Goal: Transaction & Acquisition: Purchase product/service

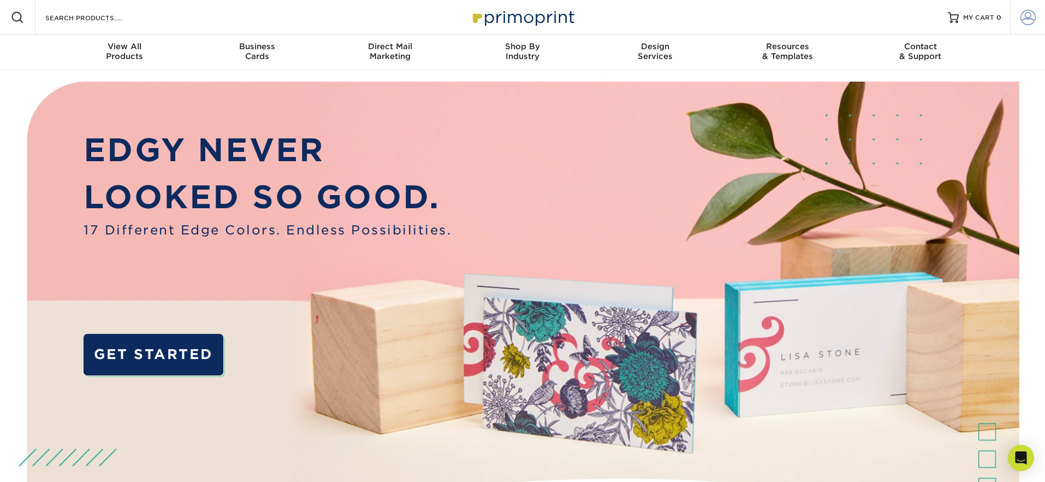
click at [1028, 12] on span at bounding box center [1028, 17] width 15 height 15
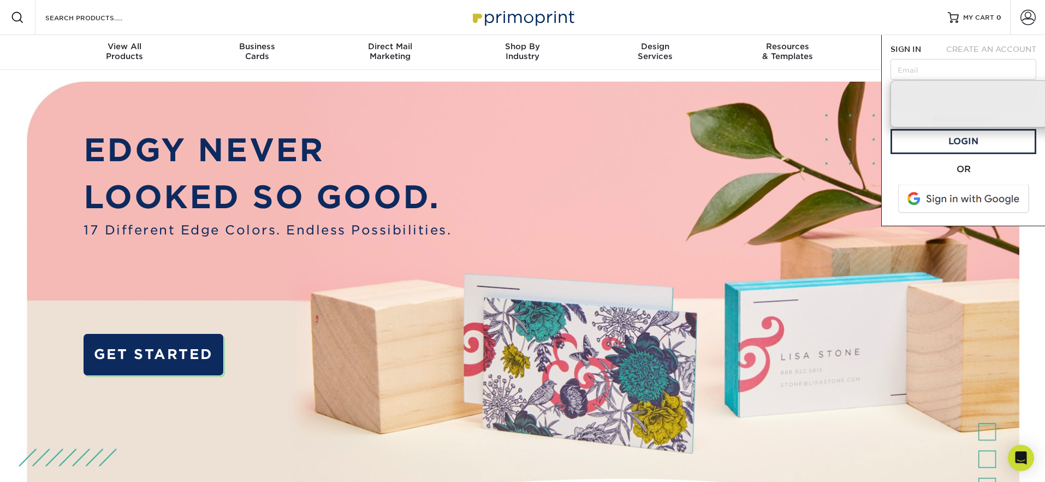
click at [958, 199] on span at bounding box center [964, 199] width 139 height 28
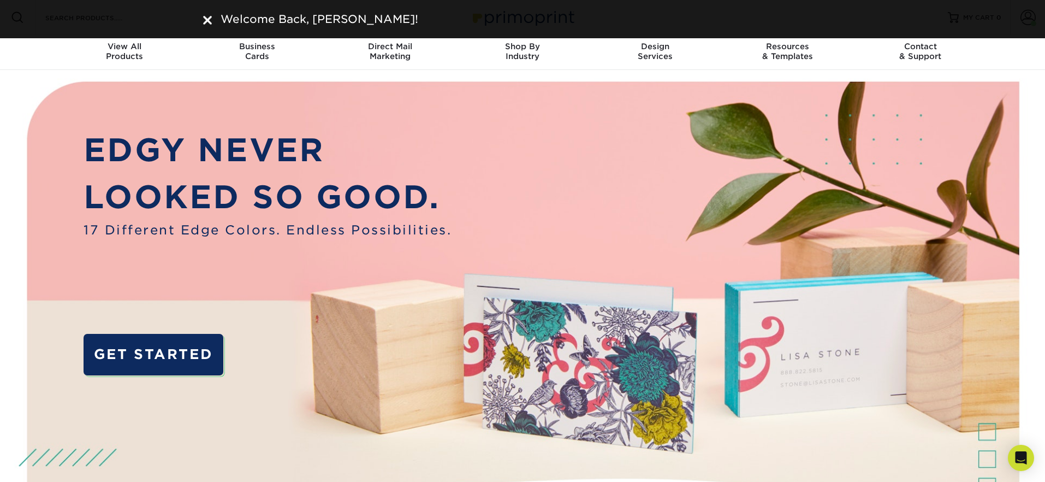
click at [209, 21] on img at bounding box center [207, 20] width 9 height 9
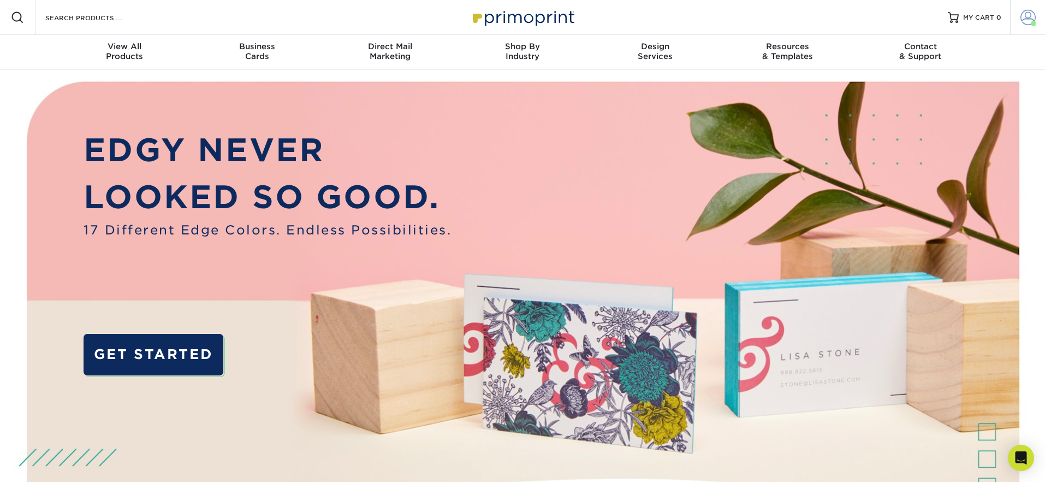
click at [1033, 14] on span at bounding box center [1028, 17] width 15 height 15
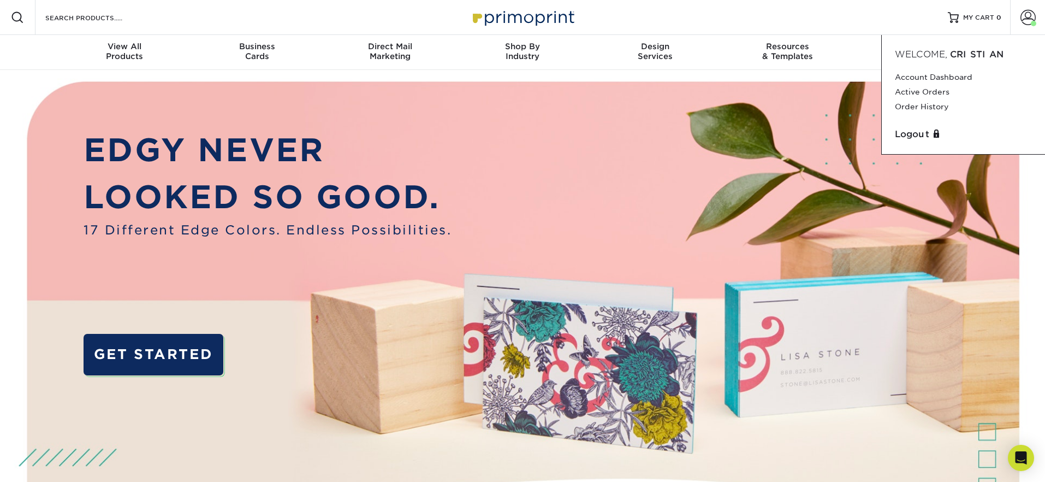
click at [961, 233] on img at bounding box center [522, 328] width 1035 height 517
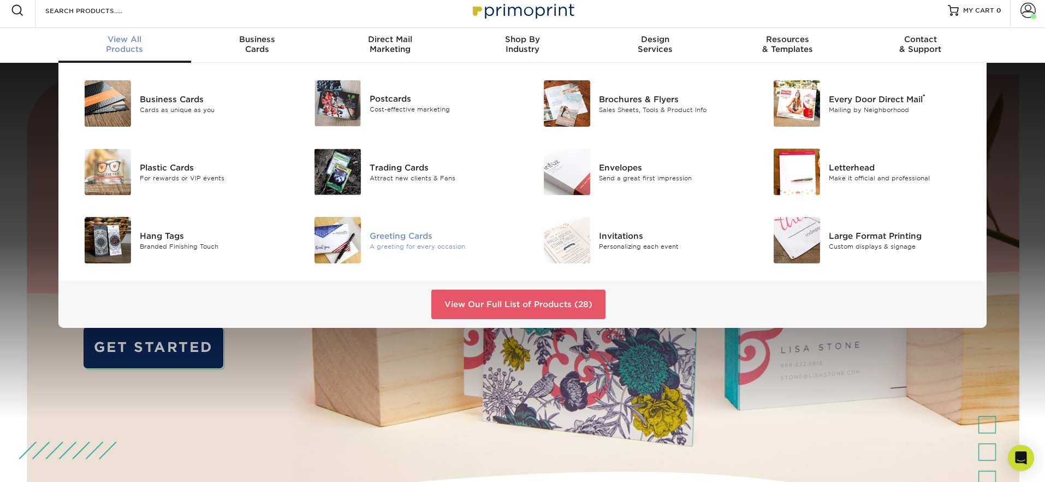
scroll to position [8, 0]
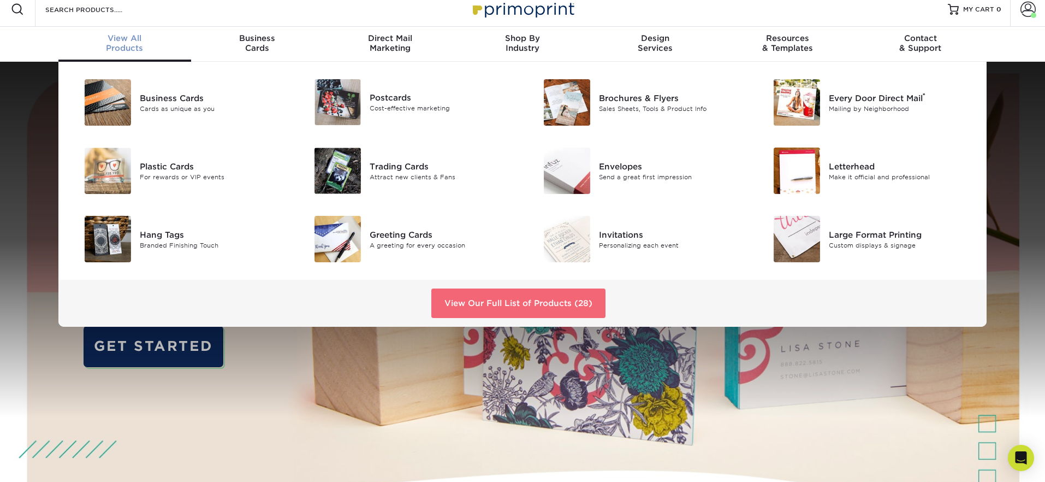
click at [493, 299] on link "View Our Full List of Products (28)" at bounding box center [518, 302] width 174 height 29
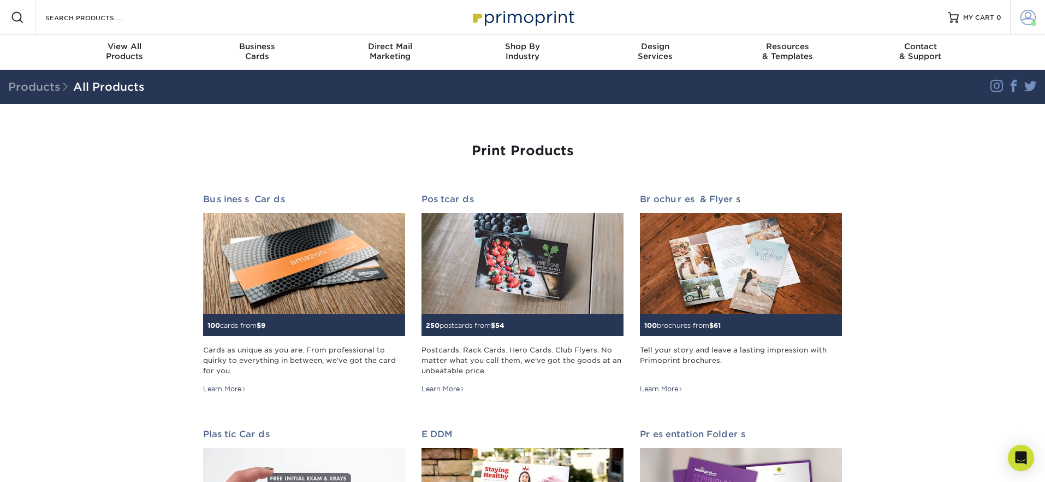
click at [1028, 17] on span at bounding box center [1028, 17] width 15 height 15
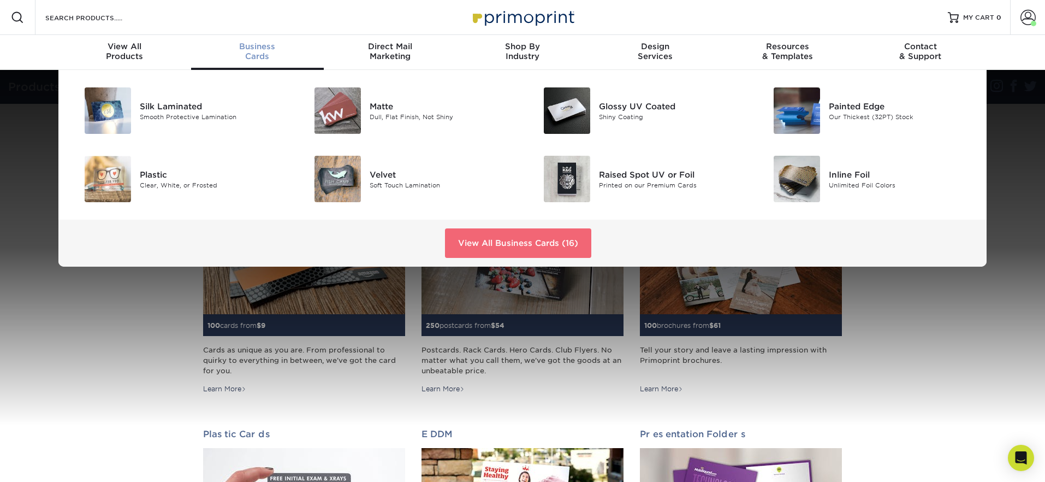
click at [494, 248] on link "View All Business Cards (16)" at bounding box center [518, 242] width 146 height 29
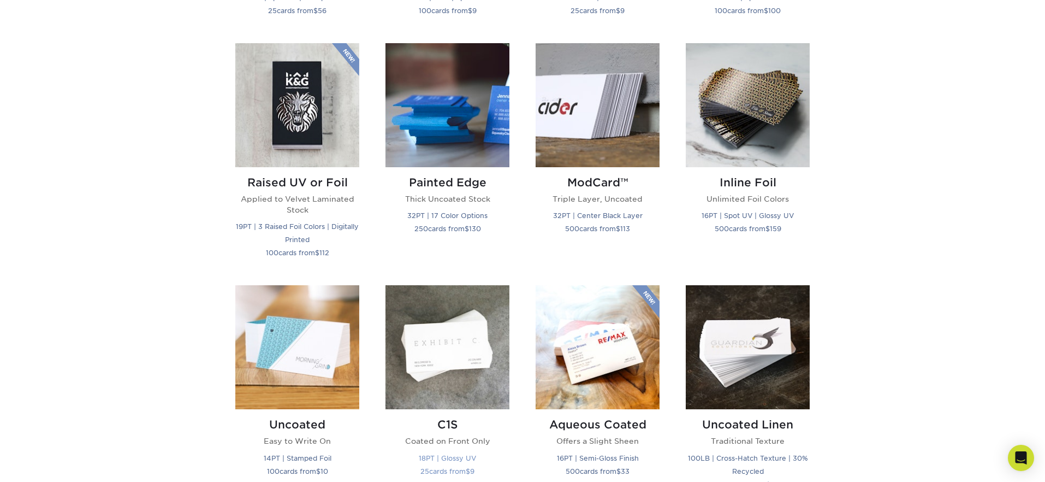
scroll to position [765, 0]
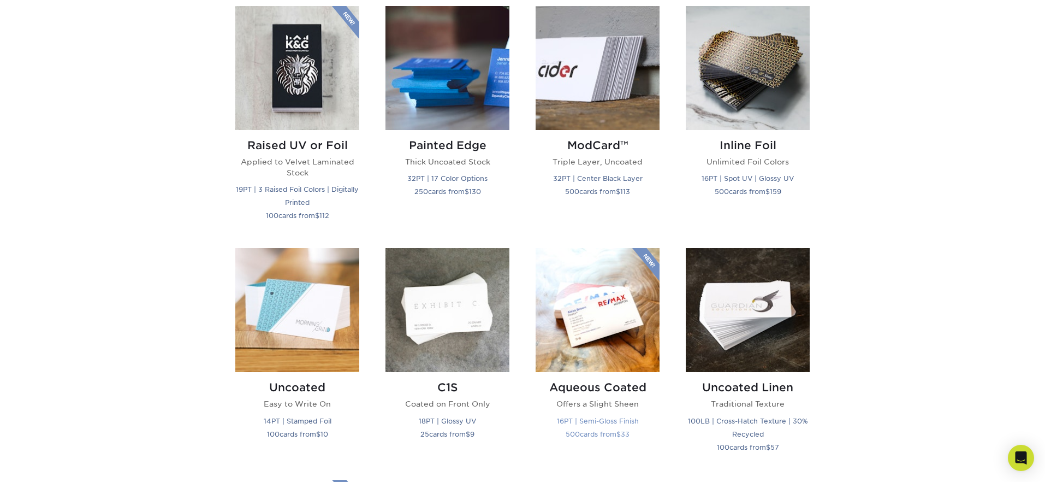
click at [600, 317] on img at bounding box center [598, 310] width 124 height 124
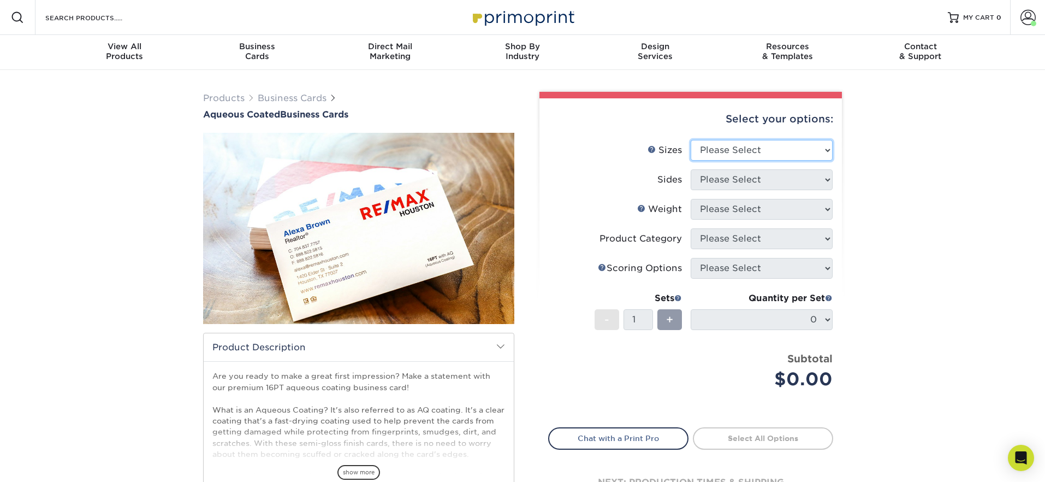
click at [750, 149] on select "Please Select 1.5" x 3.5" - Mini 1.75" x 3.5" - Mini 2" x 3" - Mini 2" x 3.5" -…" at bounding box center [762, 150] width 142 height 21
select select "2.00x3.50"
click at [691, 140] on select "Please Select 1.5" x 3.5" - Mini 1.75" x 3.5" - Mini 2" x 3" - Mini 2" x 3.5" -…" at bounding box center [762, 150] width 142 height 21
click at [743, 169] on select "Please Select Print Both Sides Print Front Only" at bounding box center [762, 179] width 142 height 21
select select "13abbda7-1d64-4f25-8bb2-c179b224825d"
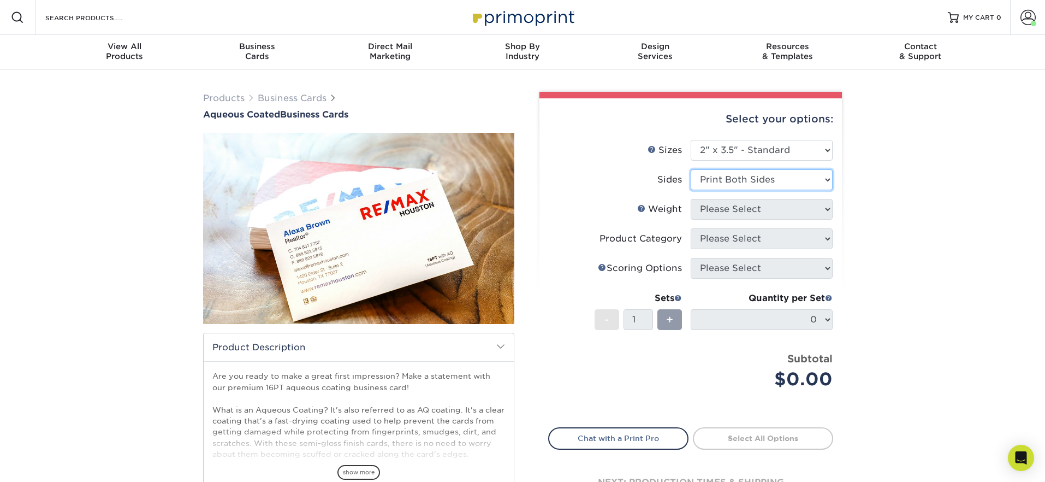
click at [691, 169] on select "Please Select Print Both Sides Print Front Only" at bounding box center [762, 179] width 142 height 21
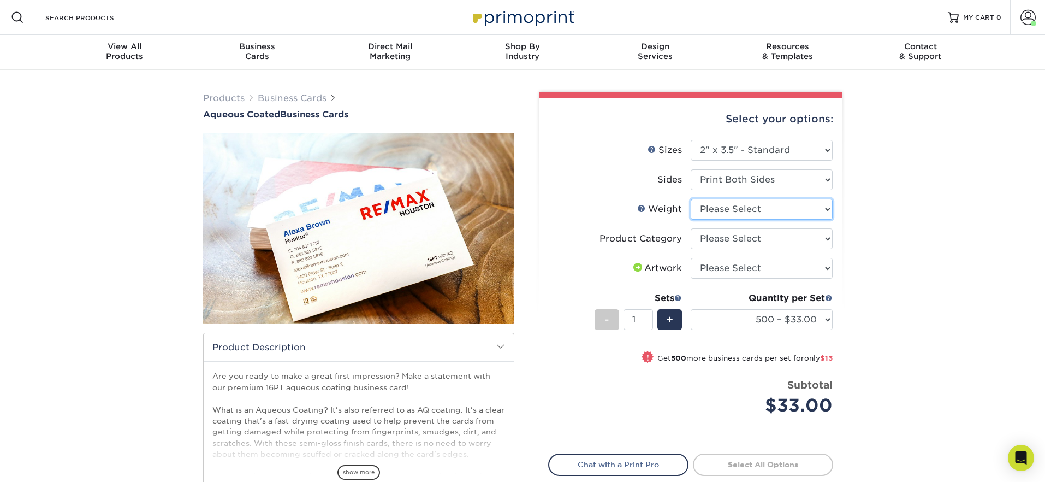
click at [736, 208] on select "Please Select 16PT" at bounding box center [762, 209] width 142 height 21
select select "16PT"
click at [691, 199] on select "Please Select 16PT" at bounding box center [762, 209] width 142 height 21
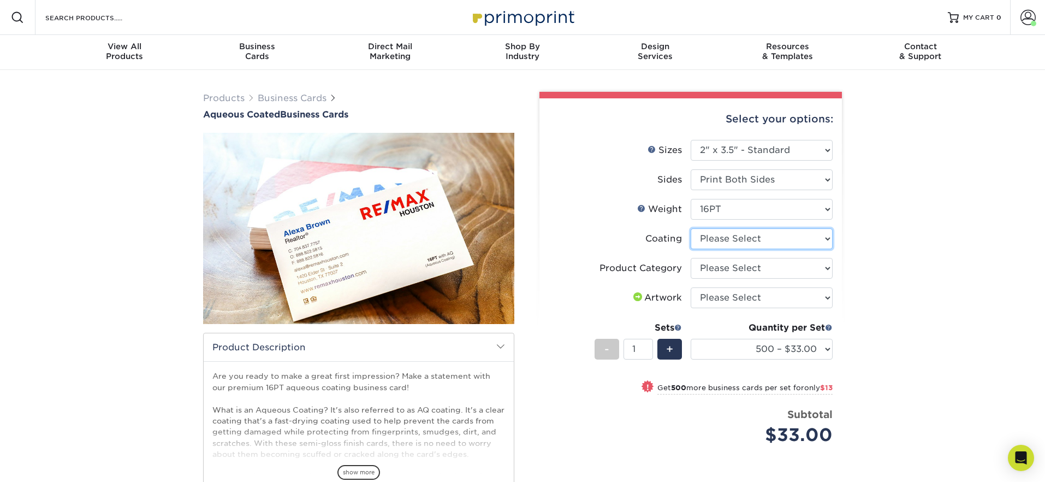
click at [784, 242] on select at bounding box center [762, 238] width 142 height 21
select select "d41dab50-ff65-4f4f-bb17-2afe4d36ae33"
click at [691, 228] on select at bounding box center [762, 238] width 142 height 21
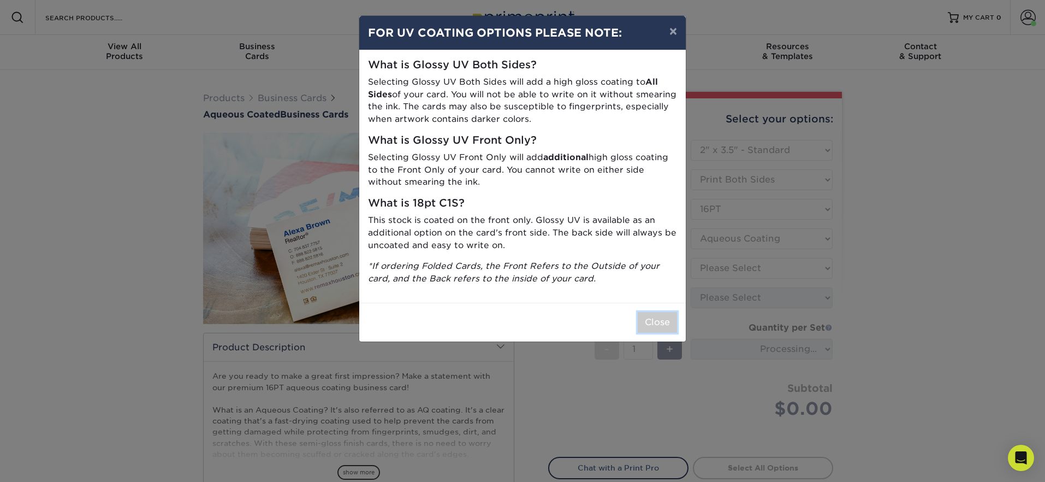
drag, startPoint x: 665, startPoint y: 316, endPoint x: 686, endPoint y: 315, distance: 21.3
click at [665, 316] on button "Close" at bounding box center [657, 322] width 39 height 21
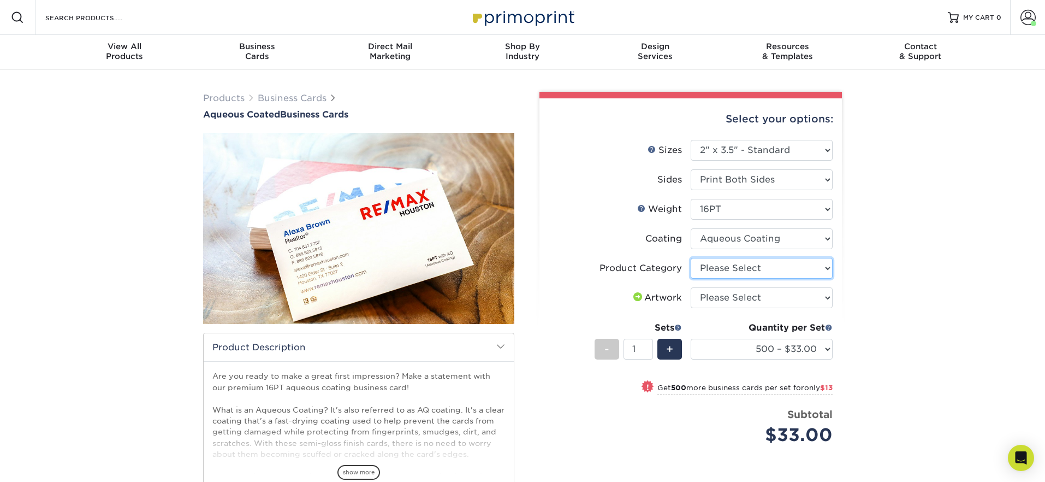
click at [737, 269] on select "Please Select Business Cards" at bounding box center [762, 268] width 142 height 21
select select "3b5148f1-0588-4f88-a218-97bcfdce65c1"
click at [691, 258] on select "Please Select Business Cards" at bounding box center [762, 268] width 142 height 21
click at [736, 304] on select "Please Select I will upload files I need a design - $100" at bounding box center [762, 297] width 142 height 21
select select "upload"
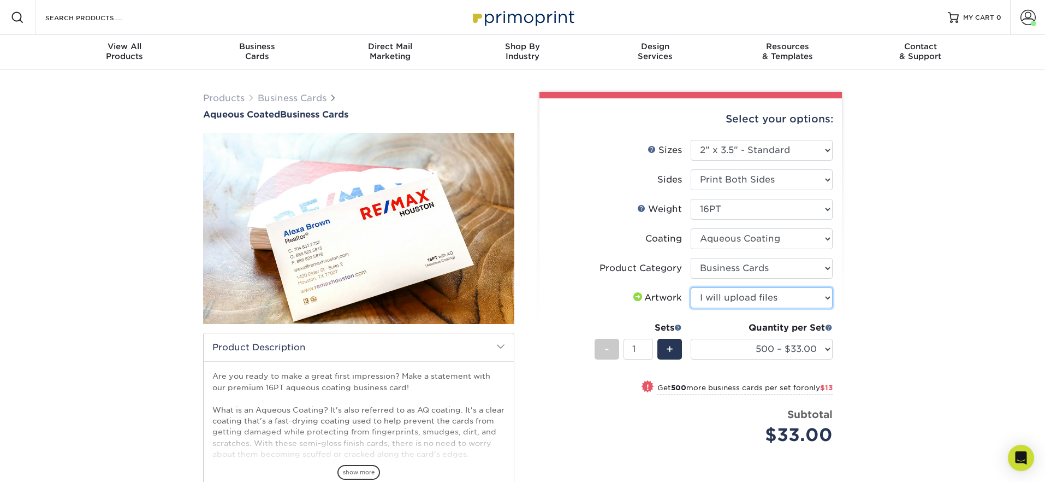
click at [691, 287] on select "Please Select I will upload files I need a design - $100" at bounding box center [762, 297] width 142 height 21
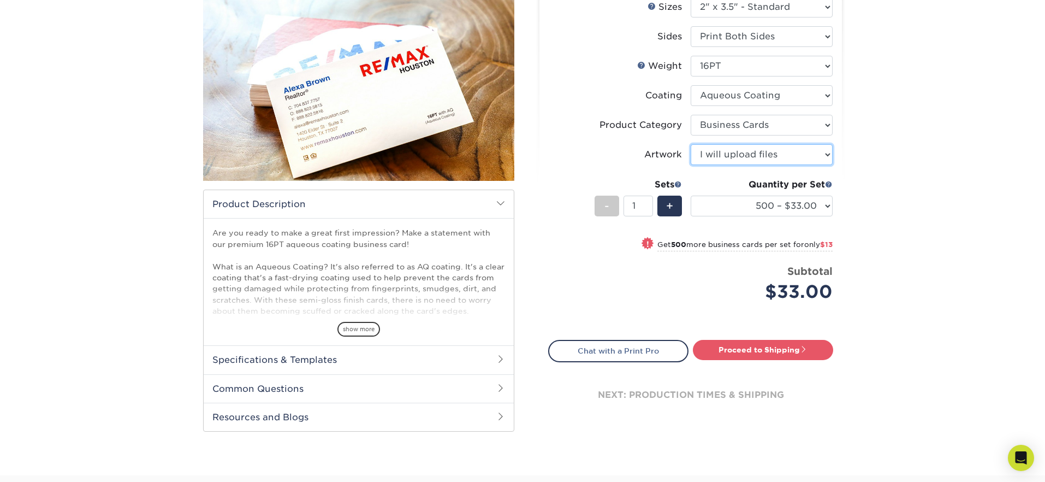
scroll to position [144, 0]
click at [750, 349] on link "Proceed to Shipping" at bounding box center [763, 349] width 140 height 20
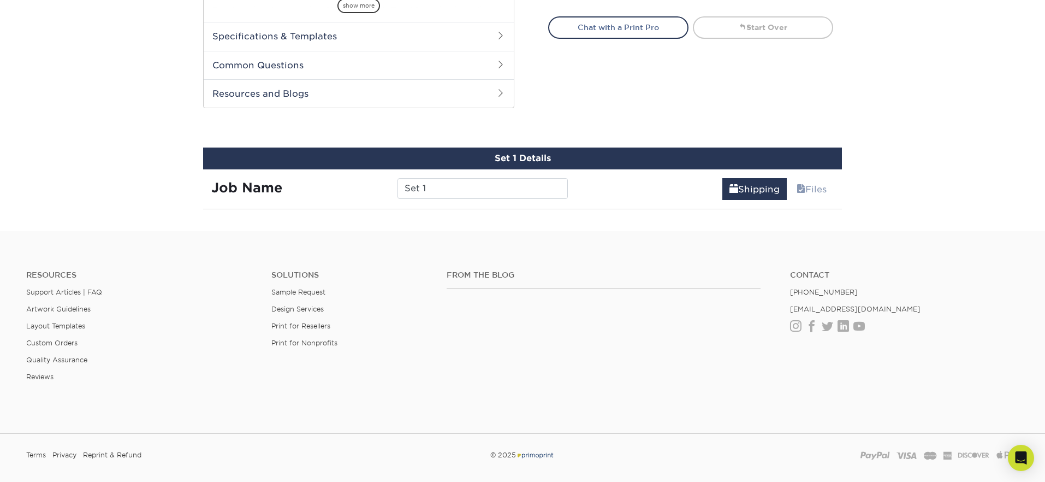
scroll to position [521, 0]
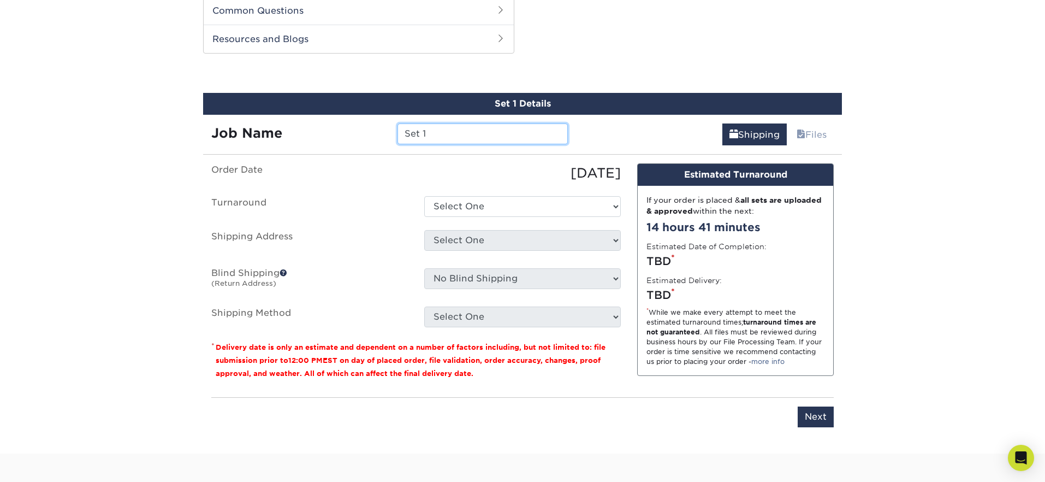
drag, startPoint x: 312, startPoint y: 126, endPoint x: 306, endPoint y: 125, distance: 5.5
click at [306, 125] on div "Job Name Set 1" at bounding box center [389, 133] width 373 height 21
type input "[PERSON_NAME]"
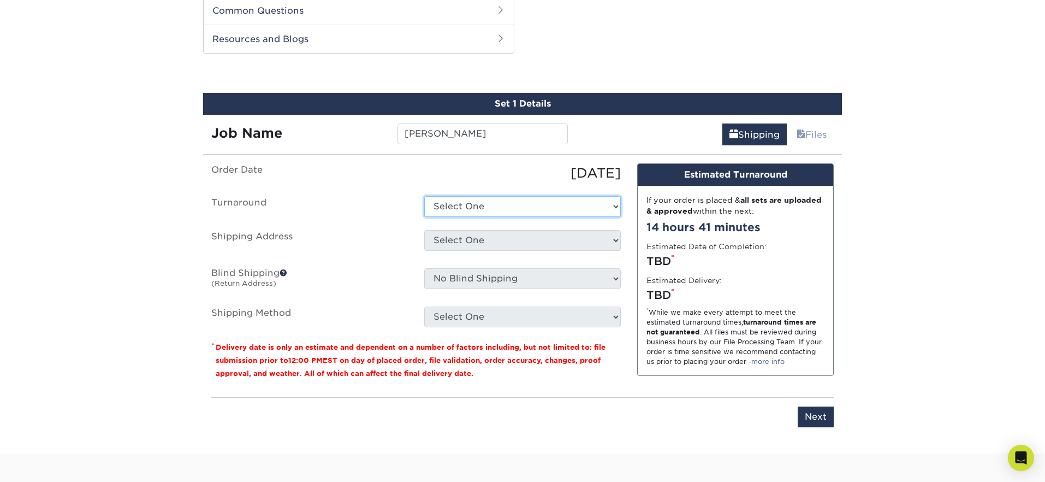
click at [491, 207] on select "Select One 2-4 Business Days 2 Day Next Business Day" at bounding box center [522, 206] width 197 height 21
select select "6247fa13-6ec4-4bd5-81ce-27fae4b5d043"
click at [424, 196] on select "Select One 2-4 Business Days 2 Day Next Business Day" at bounding box center [522, 206] width 197 height 21
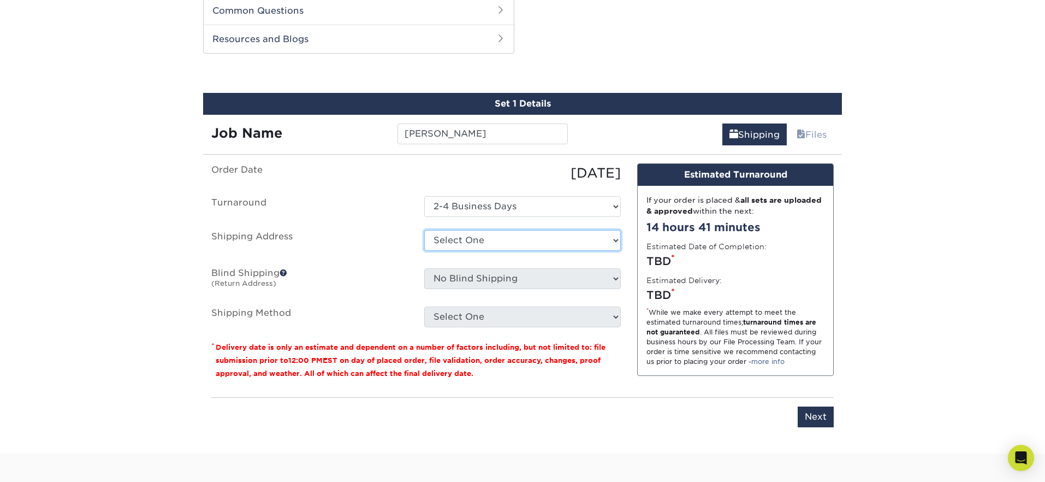
click at [494, 239] on select "Select One 176 S Mountain View Abraham Romero ACO GENERAL CONSTRUCTION Adrian M…" at bounding box center [522, 240] width 197 height 21
select select "newaddress"
click at [424, 230] on select "Select One 176 S Mountain View Abraham Romero ACO GENERAL CONSTRUCTION Adrian M…" at bounding box center [522, 240] width 197 height 21
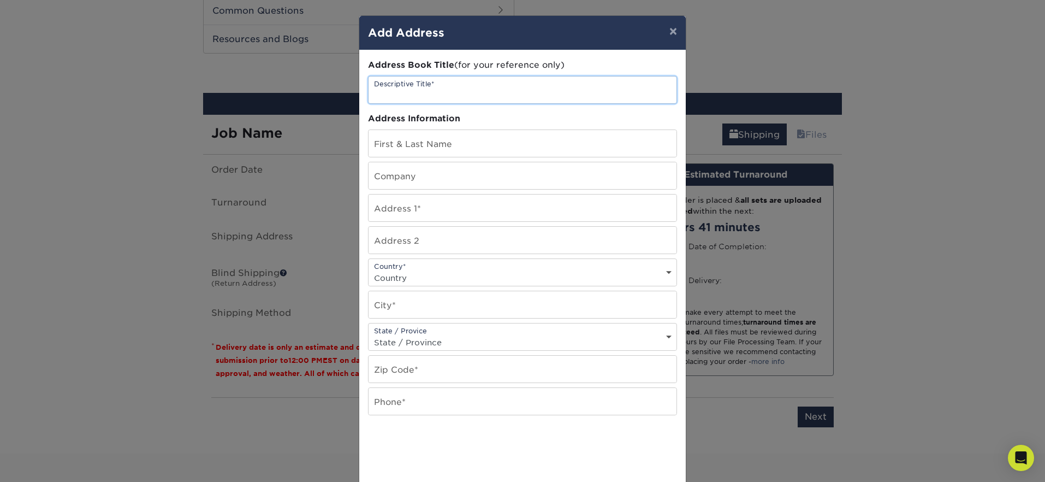
click at [447, 95] on input "text" at bounding box center [523, 89] width 308 height 27
type input "B"
type input "[PERSON_NAME]"
click at [473, 180] on input "Santi Painting" at bounding box center [523, 175] width 308 height 27
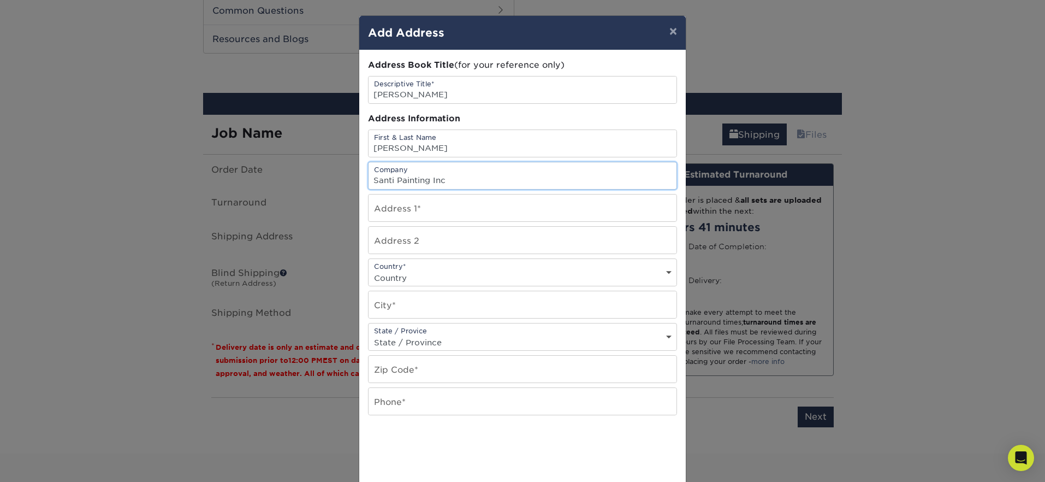
type input "Santi Painting Inc"
click at [432, 210] on input "text" at bounding box center [523, 207] width 308 height 27
type input "[STREET_ADDRESS]"
click at [411, 279] on select "Country United States Canada ----------------------------- Afghanistan Albania …" at bounding box center [523, 278] width 308 height 16
select select "US"
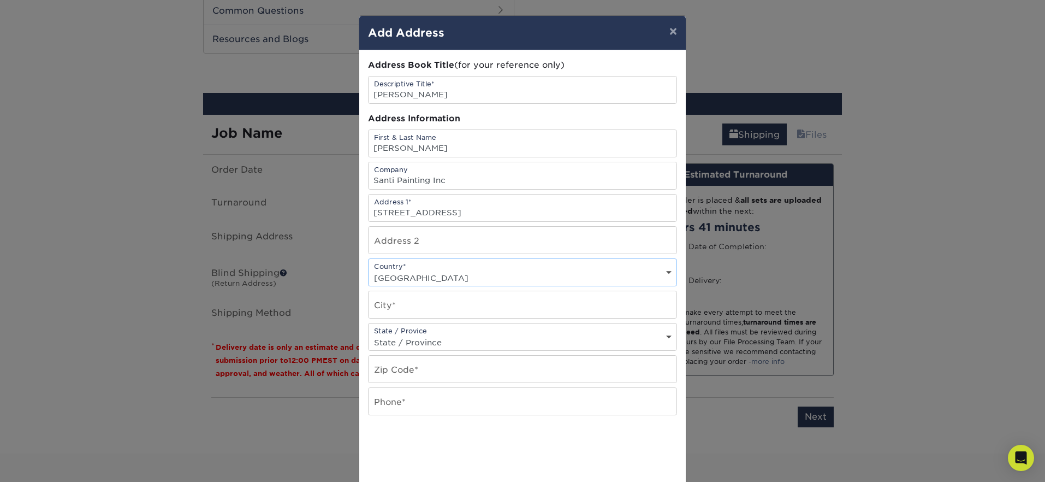
click at [369, 270] on select "Country United States Canada ----------------------------- Afghanistan Albania …" at bounding box center [523, 278] width 308 height 16
click at [410, 304] on input "text" at bounding box center [523, 304] width 308 height 27
type input "Br"
drag, startPoint x: 379, startPoint y: 311, endPoint x: 352, endPoint y: 310, distance: 27.3
click at [352, 311] on div "× Add Address Address Book Title (for your reference only) Descriptive Title* N…" at bounding box center [522, 241] width 1045 height 482
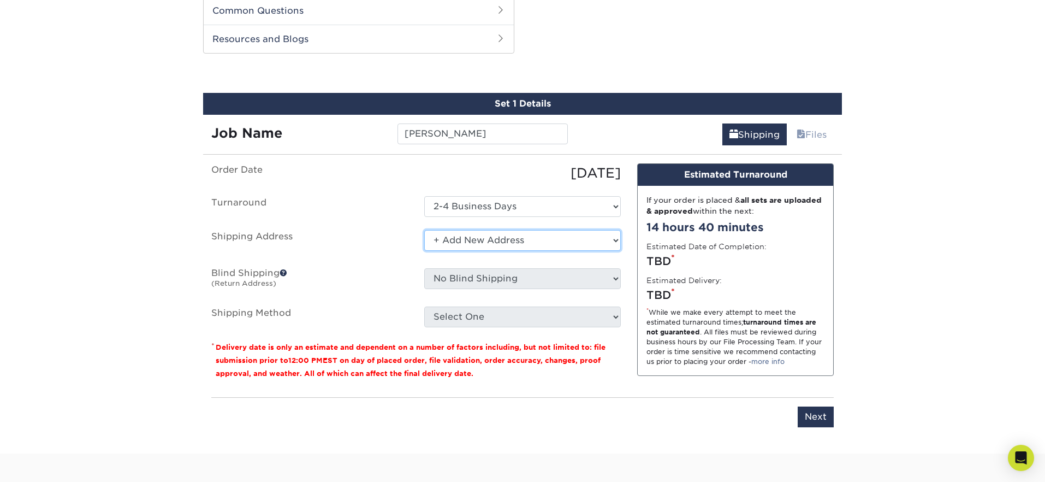
click at [471, 241] on select "Select One 176 S Mountain View Abraham Romero ACO GENERAL CONSTRUCTION Adrian M…" at bounding box center [522, 240] width 197 height 21
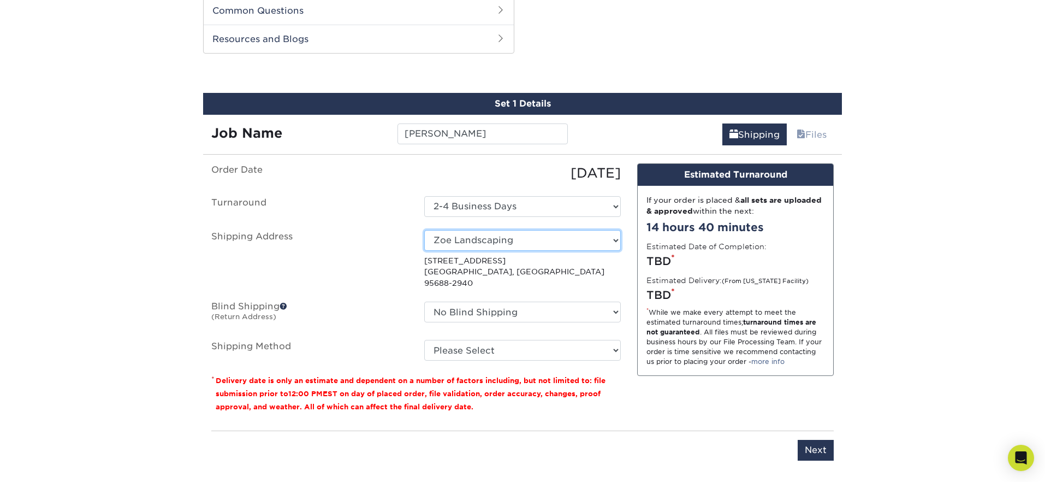
click at [522, 239] on select "Select One 176 S Mountain View Abraham Romero ACO GENERAL CONSTRUCTION Adrian M…" at bounding box center [522, 240] width 197 height 21
select select "newaddress"
click at [424, 230] on select "Select One 176 S Mountain View Abraham Romero ACO GENERAL CONSTRUCTION Adrian M…" at bounding box center [522, 240] width 197 height 21
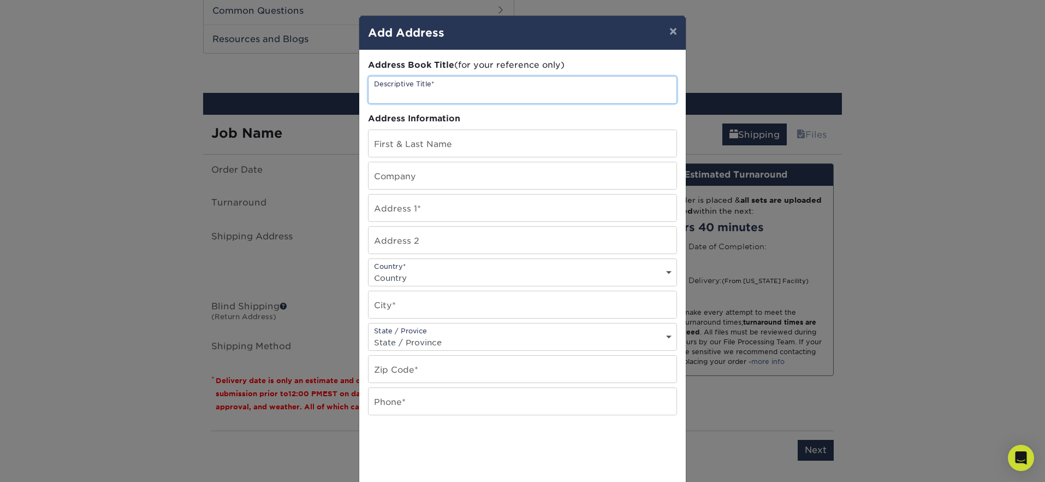
click at [482, 98] on input "text" at bounding box center [523, 89] width 308 height 27
type input "[PERSON_NAME]"
type input "Santi Painting INC"
type input "[STREET_ADDRESS]"
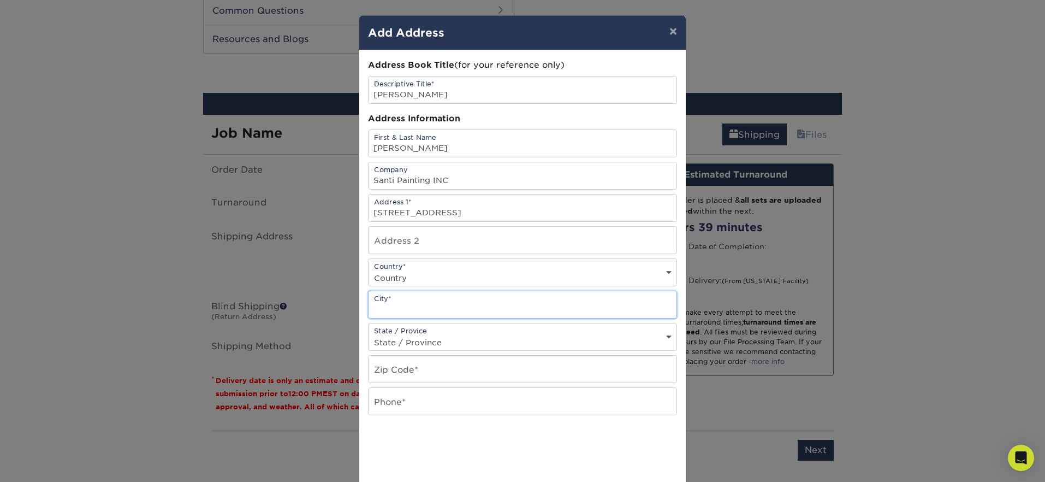
click at [406, 311] on input "text" at bounding box center [523, 304] width 308 height 27
paste input "RICHMOND"
type input "RICHMOND"
click at [411, 276] on select "Country United States Canada ----------------------------- Afghanistan Albania …" at bounding box center [523, 278] width 308 height 16
select select "US"
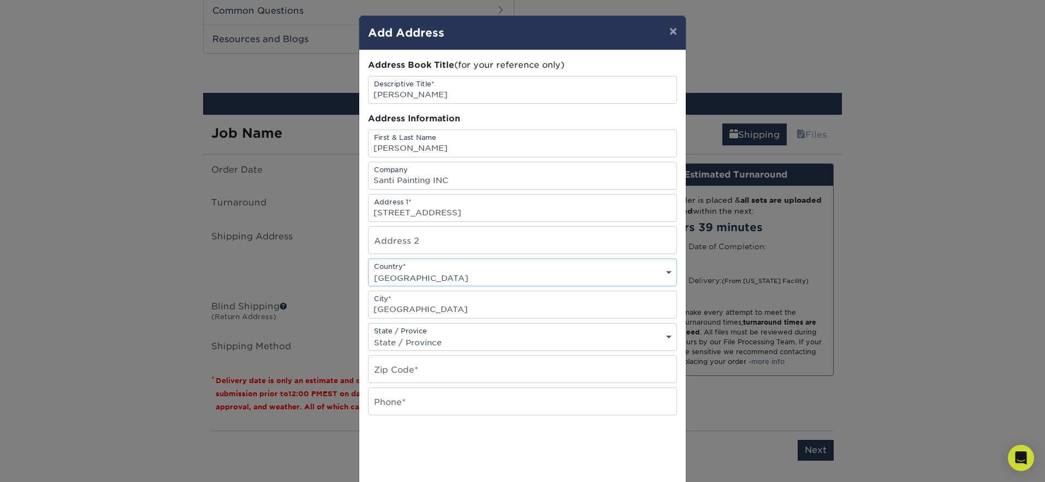
click at [369, 270] on select "Country United States Canada ----------------------------- Afghanistan Albania …" at bounding box center [523, 278] width 308 height 16
click at [412, 345] on select "State / Province Alabama Alaska Arizona Arkansas California Colorado Connecticu…" at bounding box center [523, 342] width 308 height 16
select select "CA"
click at [369, 334] on select "State / Province Alabama Alaska Arizona Arkansas California Colorado Connecticu…" at bounding box center [523, 342] width 308 height 16
drag, startPoint x: 404, startPoint y: 371, endPoint x: 425, endPoint y: 343, distance: 34.3
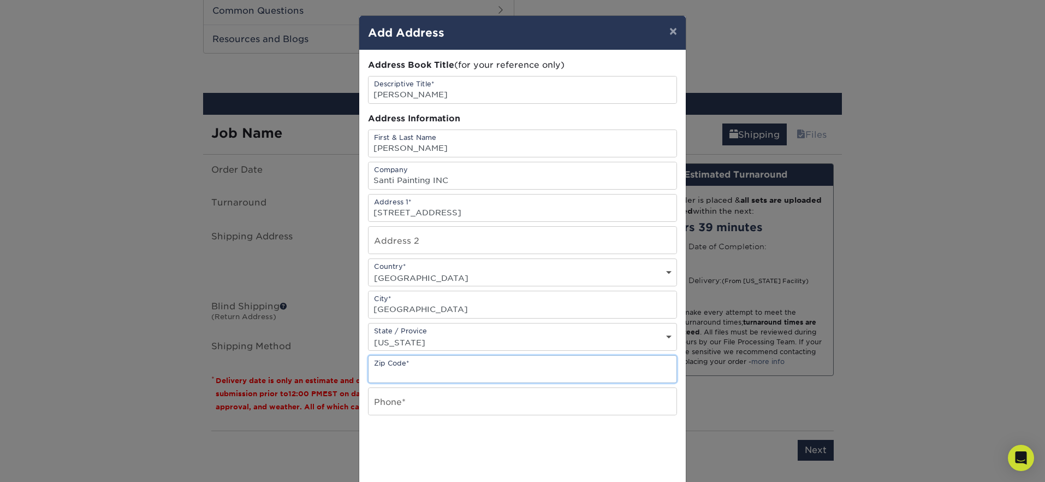
click at [404, 371] on input "text" at bounding box center [523, 369] width 308 height 27
click at [396, 369] on input "text" at bounding box center [523, 369] width 308 height 27
type input "94801"
click at [399, 404] on input "text" at bounding box center [523, 401] width 308 height 27
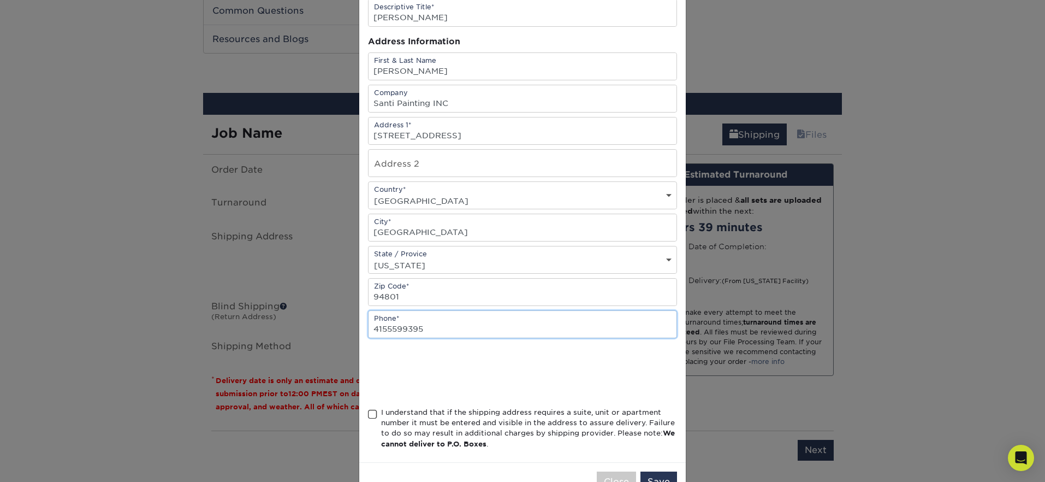
scroll to position [79, 0]
type input "4155599395"
click at [374, 413] on span at bounding box center [372, 412] width 9 height 10
click at [0, 0] on input "I understand that if the shipping address requires a suite, unit or apartment n…" at bounding box center [0, 0] width 0 height 0
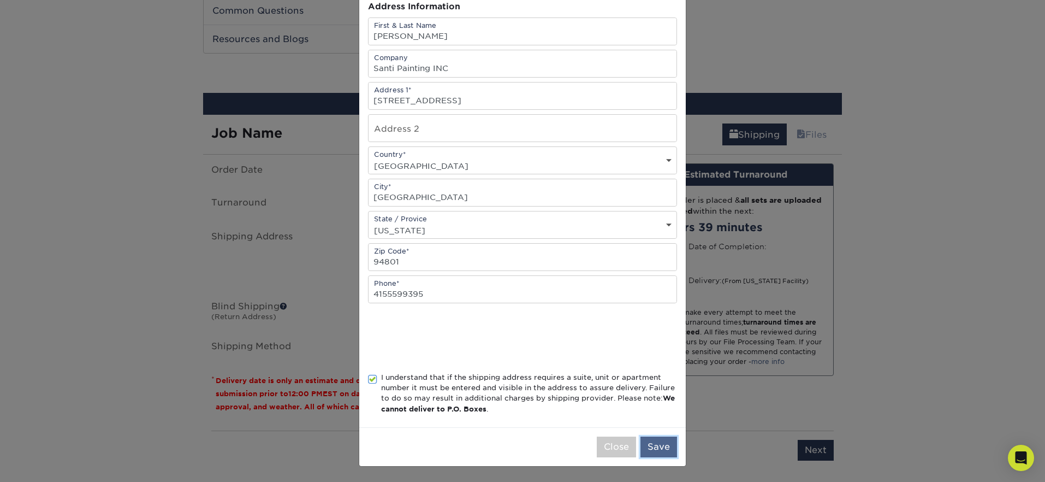
click at [655, 444] on button "Save" at bounding box center [659, 446] width 37 height 21
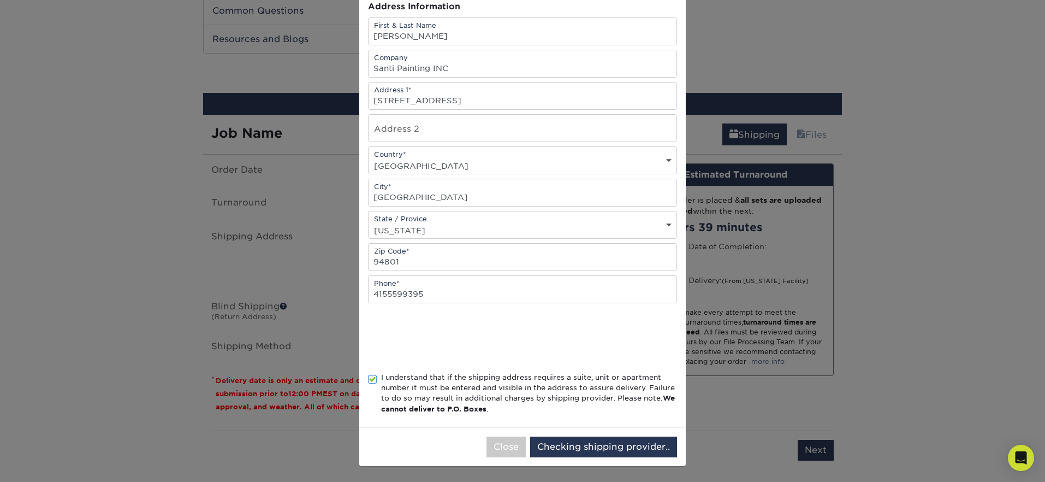
scroll to position [0, 0]
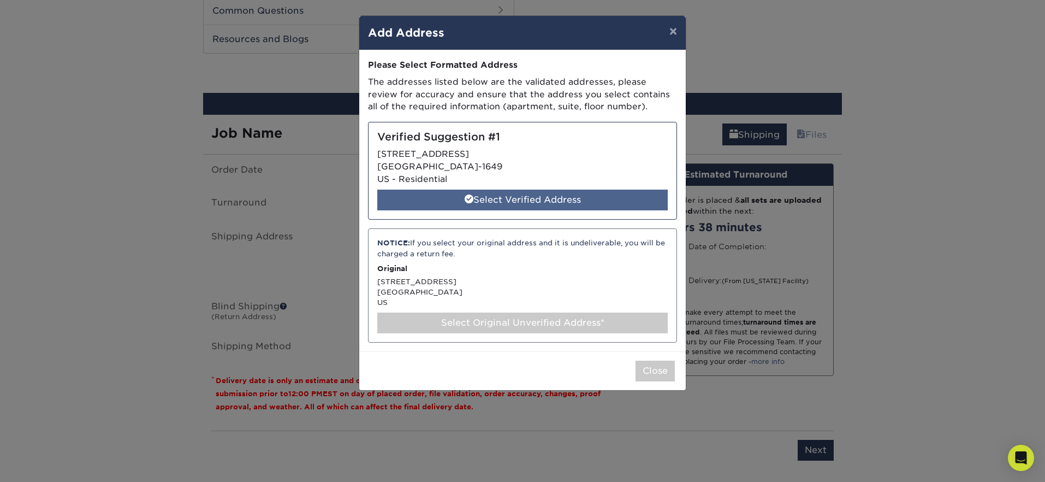
click at [460, 194] on div "Select Verified Address" at bounding box center [522, 199] width 291 height 21
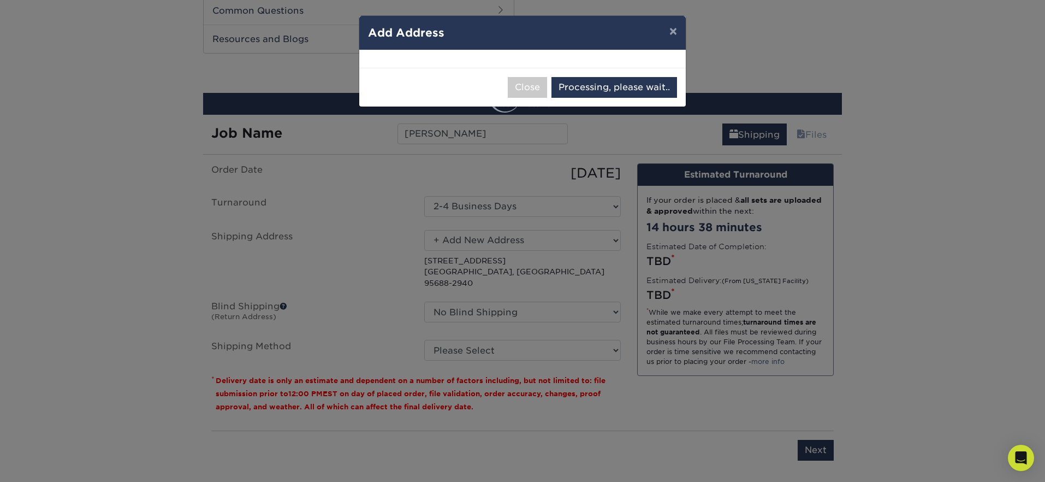
select select "285413"
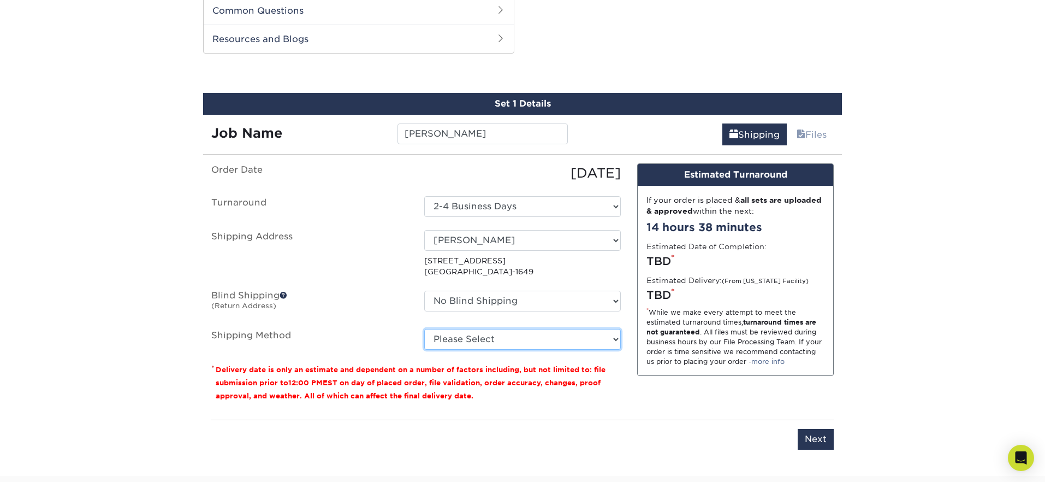
click at [495, 338] on select "Please Select Ground Shipping (+$8.96) 3 Day Shipping Service (+$20.04) 2 Day A…" at bounding box center [522, 339] width 197 height 21
select select "03"
click at [424, 329] on select "Please Select Ground Shipping (+$8.96) 3 Day Shipping Service (+$20.04) 2 Day A…" at bounding box center [522, 339] width 197 height 21
drag, startPoint x: 719, startPoint y: 423, endPoint x: 780, endPoint y: 427, distance: 61.3
click at [725, 423] on div "Please enter job name and select desired turnaround time, shipping address and …" at bounding box center [522, 434] width 623 height 30
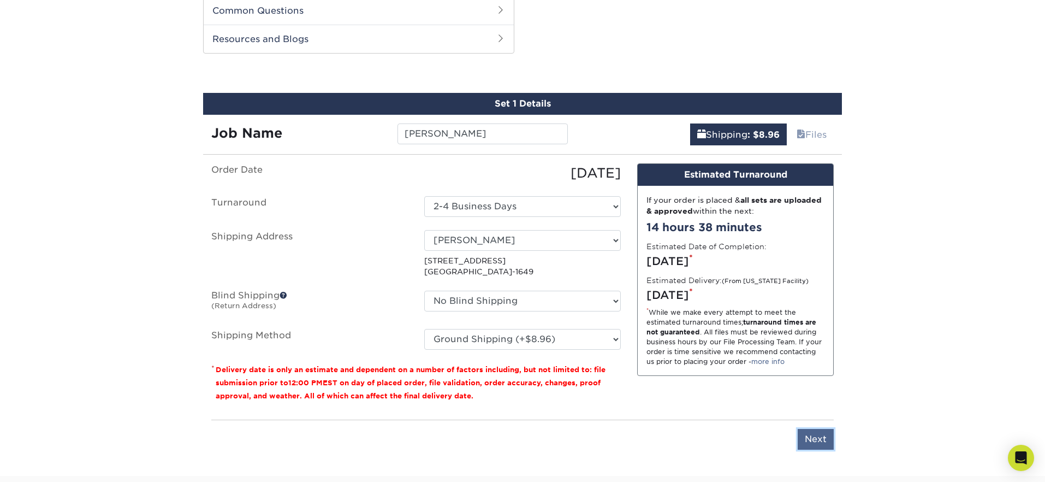
click at [814, 437] on input "Next" at bounding box center [816, 439] width 36 height 21
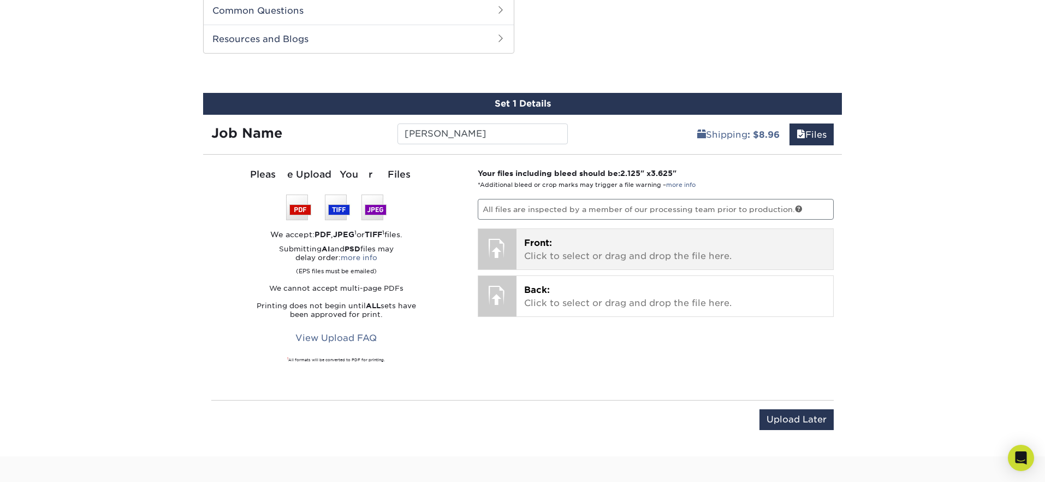
click at [537, 242] on span "Front:" at bounding box center [538, 243] width 28 height 10
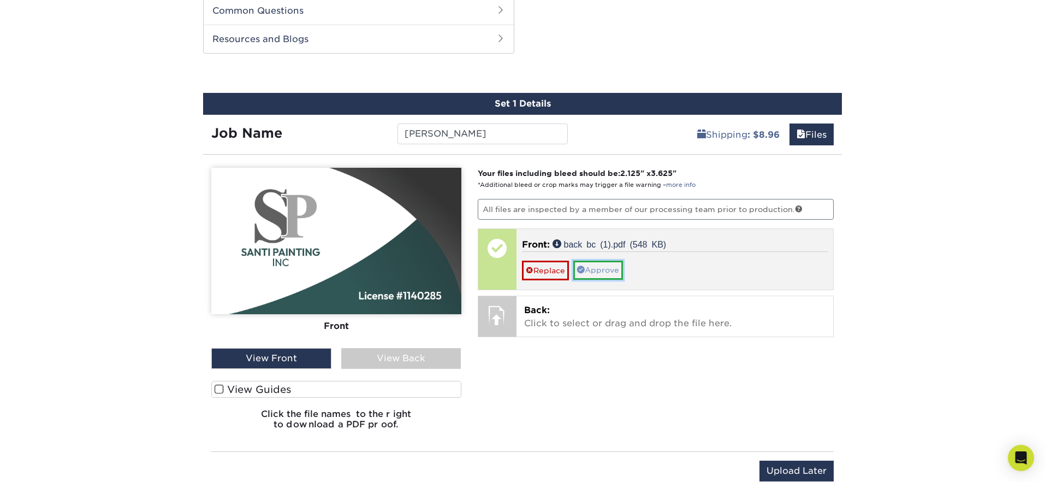
click at [605, 271] on link "Approve" at bounding box center [598, 269] width 50 height 19
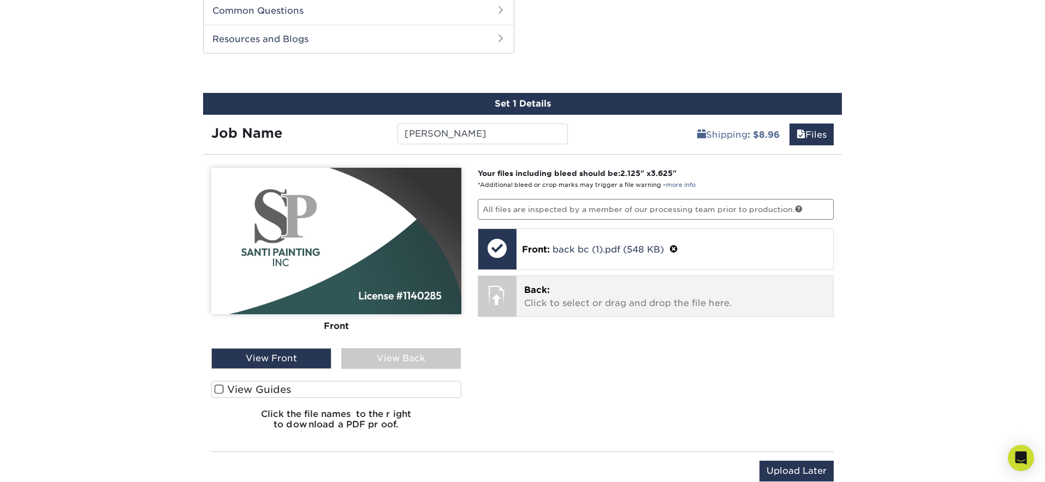
click at [544, 297] on p "Back: Click to select or drag and drop the file here." at bounding box center [675, 296] width 302 height 26
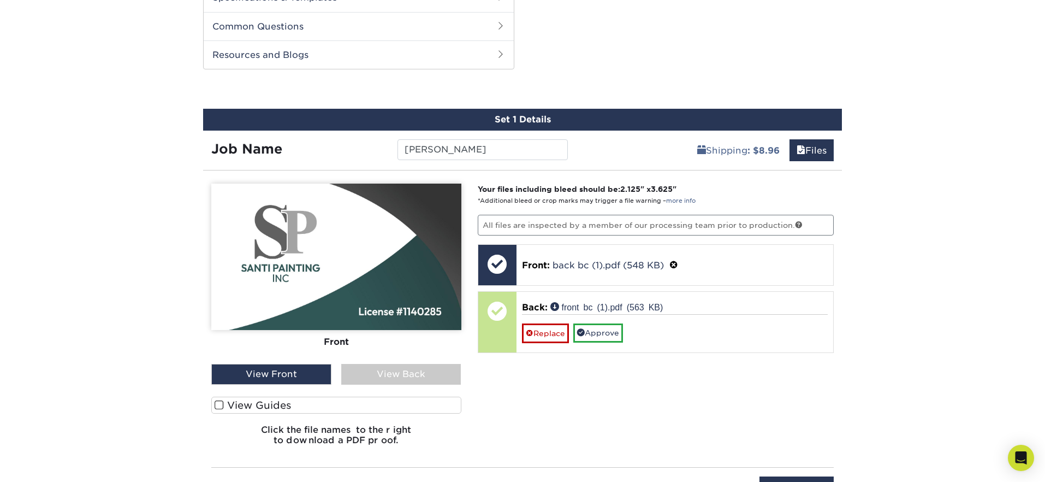
scroll to position [496, 0]
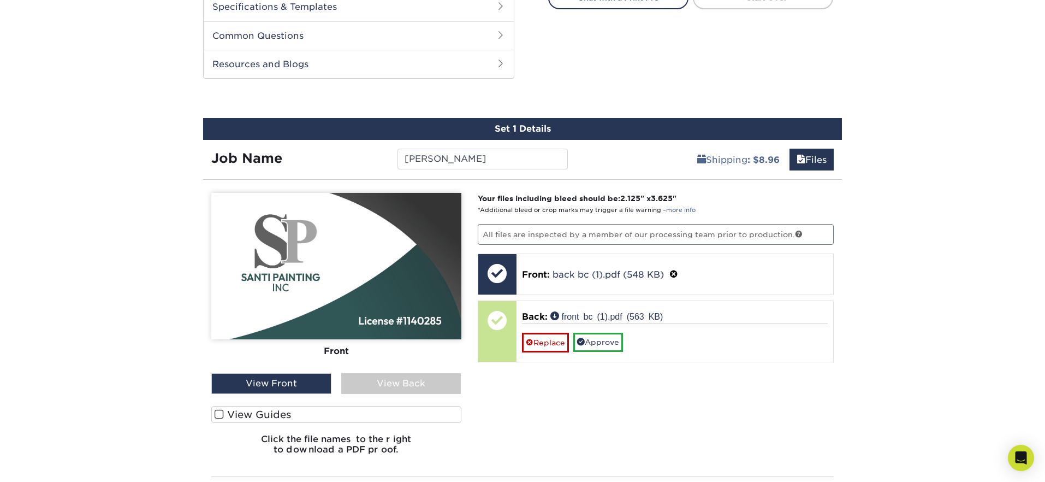
click at [412, 388] on div "View Back" at bounding box center [401, 383] width 120 height 21
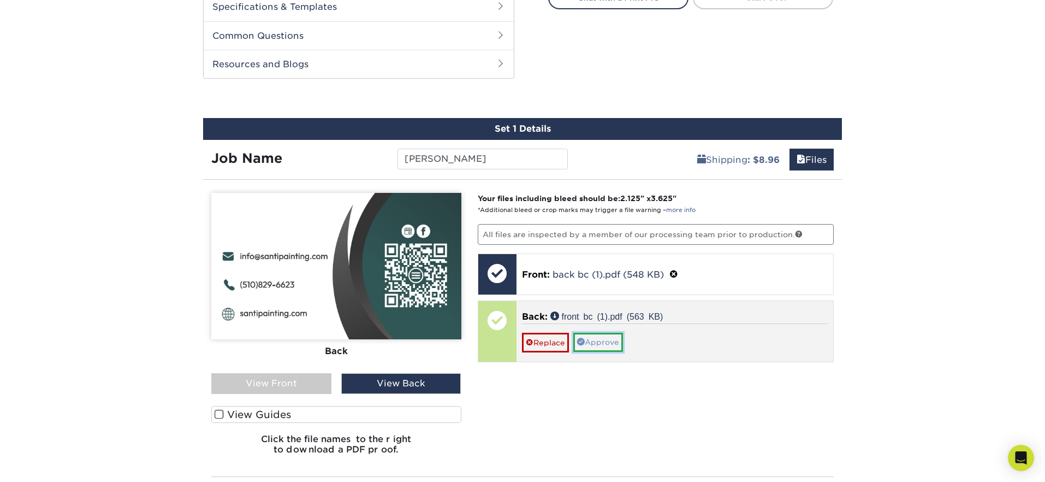
click at [596, 341] on link "Approve" at bounding box center [598, 342] width 50 height 19
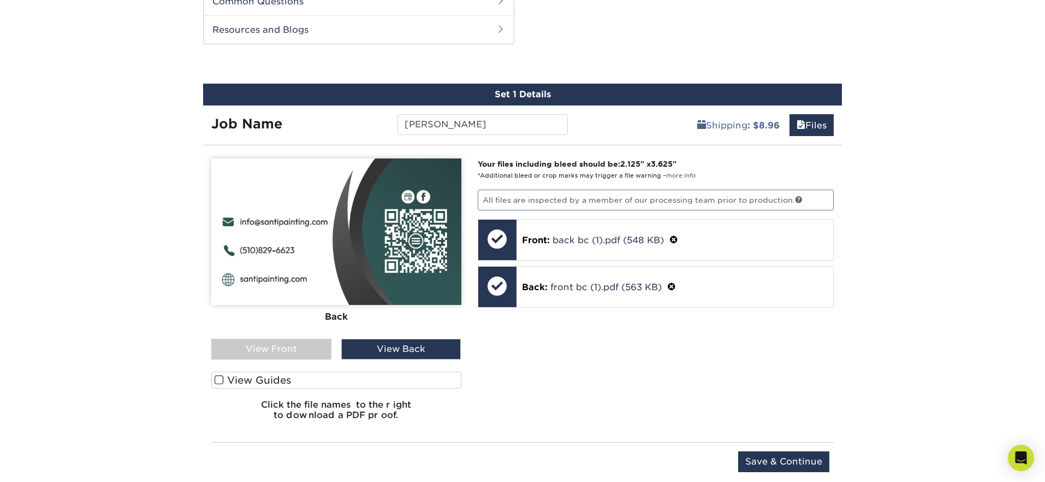
scroll to position [543, 0]
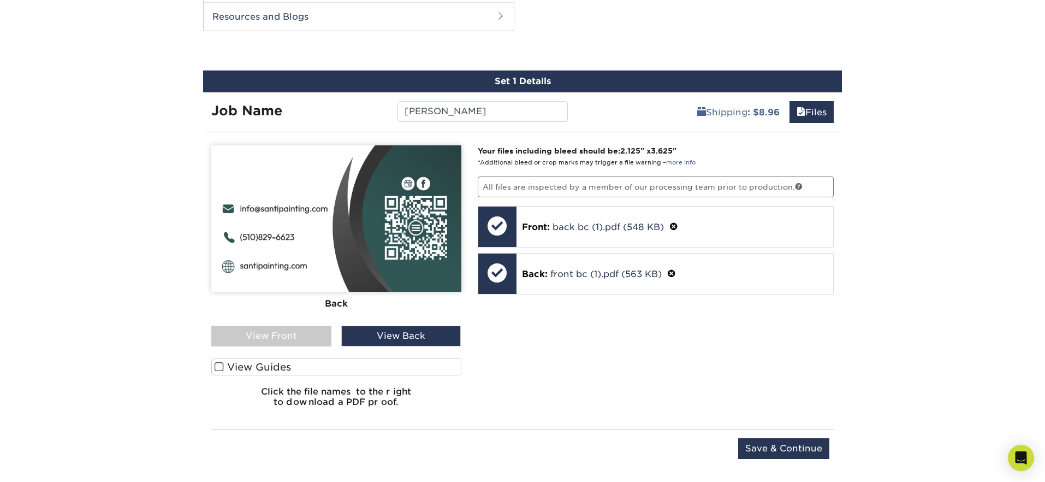
click at [219, 367] on span at bounding box center [219, 367] width 9 height 10
click at [0, 0] on input "View Guides" at bounding box center [0, 0] width 0 height 0
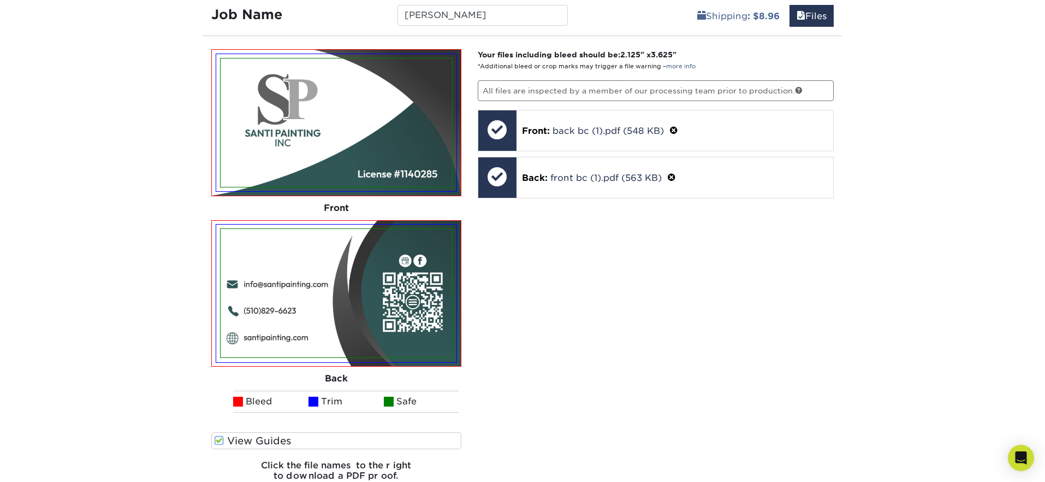
scroll to position [640, 0]
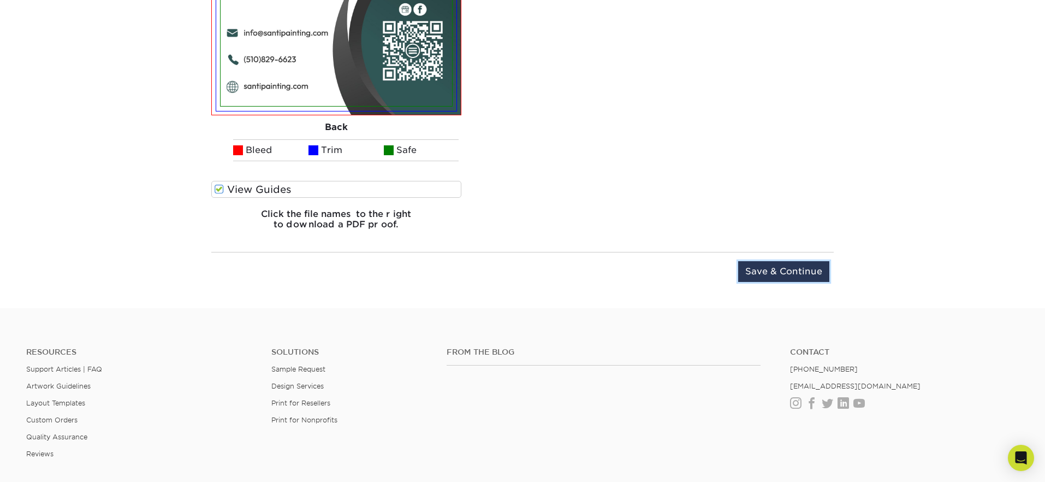
click at [777, 275] on input "Save & Continue" at bounding box center [783, 271] width 91 height 21
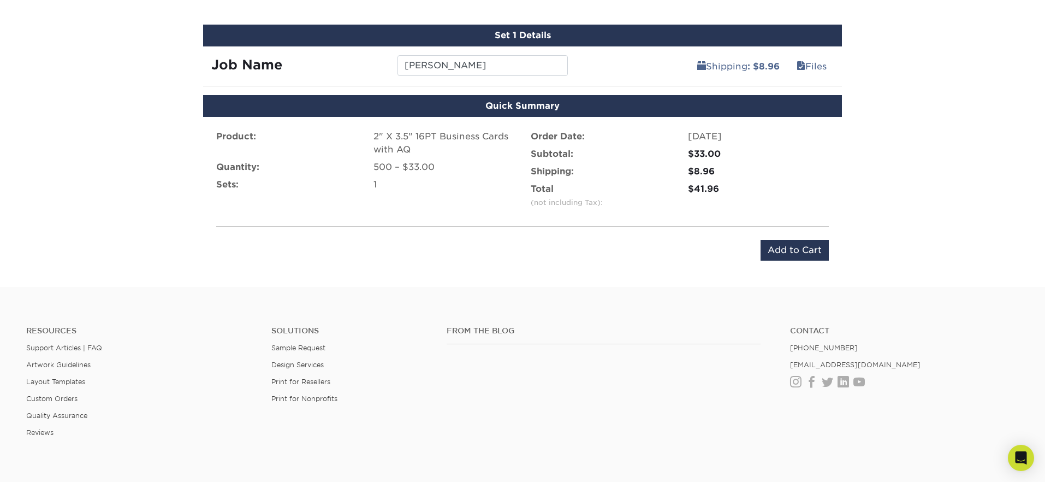
scroll to position [524, 0]
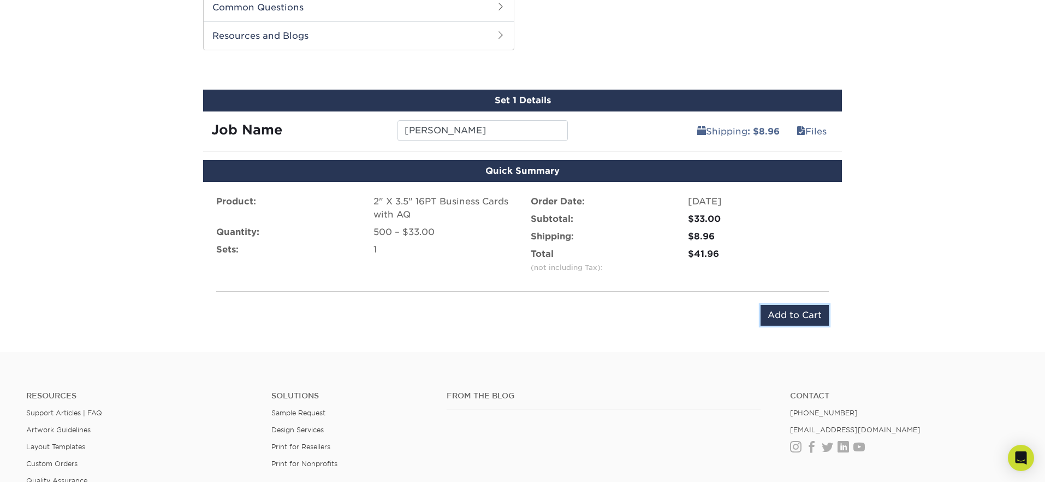
click at [795, 311] on input "Add to Cart" at bounding box center [795, 315] width 68 height 21
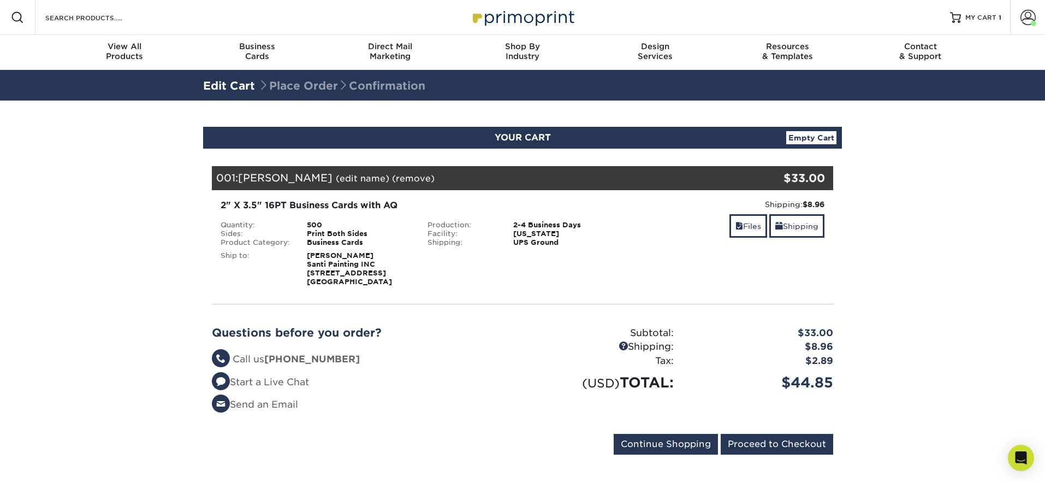
scroll to position [7, 0]
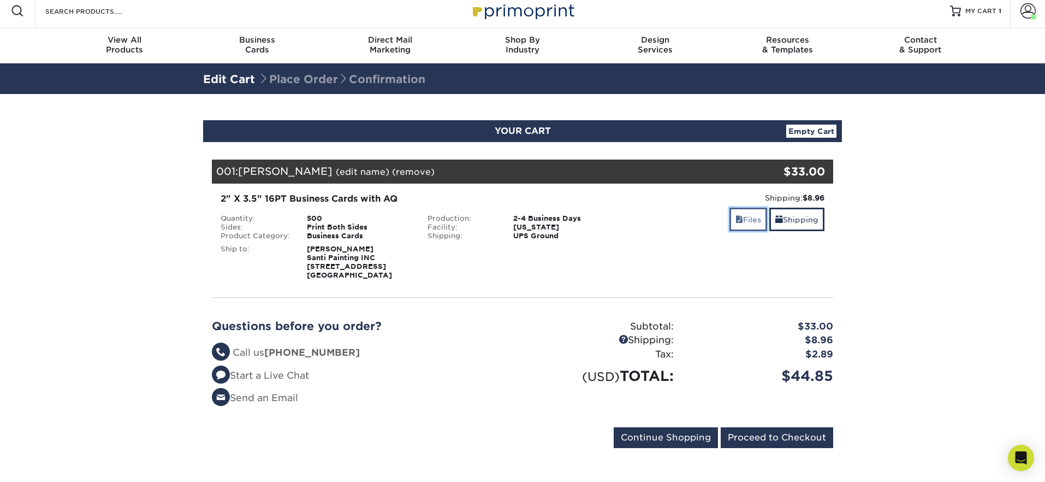
click at [743, 218] on link "Files" at bounding box center [749, 219] width 38 height 23
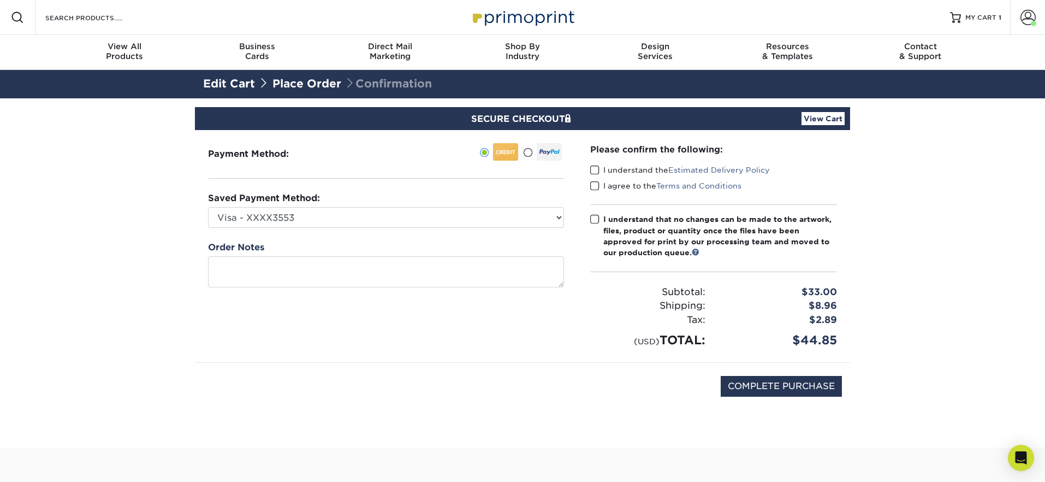
click at [597, 167] on span at bounding box center [594, 170] width 9 height 10
click at [0, 0] on input "I understand the Estimated Delivery Policy" at bounding box center [0, 0] width 0 height 0
drag, startPoint x: 594, startPoint y: 182, endPoint x: 597, endPoint y: 204, distance: 22.1
click at [594, 183] on span at bounding box center [594, 186] width 9 height 10
click at [0, 0] on input "I agree to the Terms and Conditions" at bounding box center [0, 0] width 0 height 0
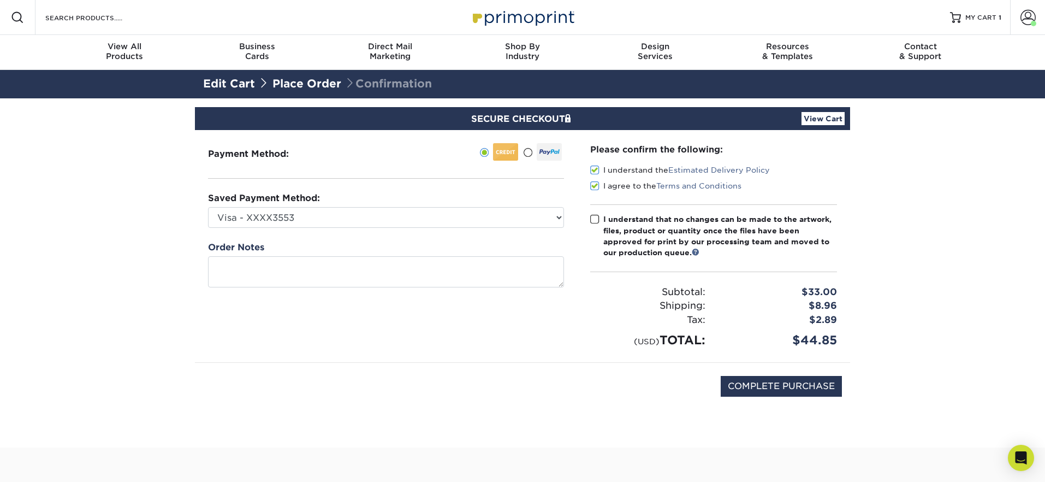
click at [594, 218] on span at bounding box center [594, 219] width 9 height 10
click at [0, 0] on input "I understand that no changes can be made to the artwork, files, product or quan…" at bounding box center [0, 0] width 0 height 0
click at [772, 391] on input "COMPLETE PURCHASE" at bounding box center [781, 386] width 121 height 21
type input "PROCESSING, PLEASE WAIT..."
